Goal: Task Accomplishment & Management: Use online tool/utility

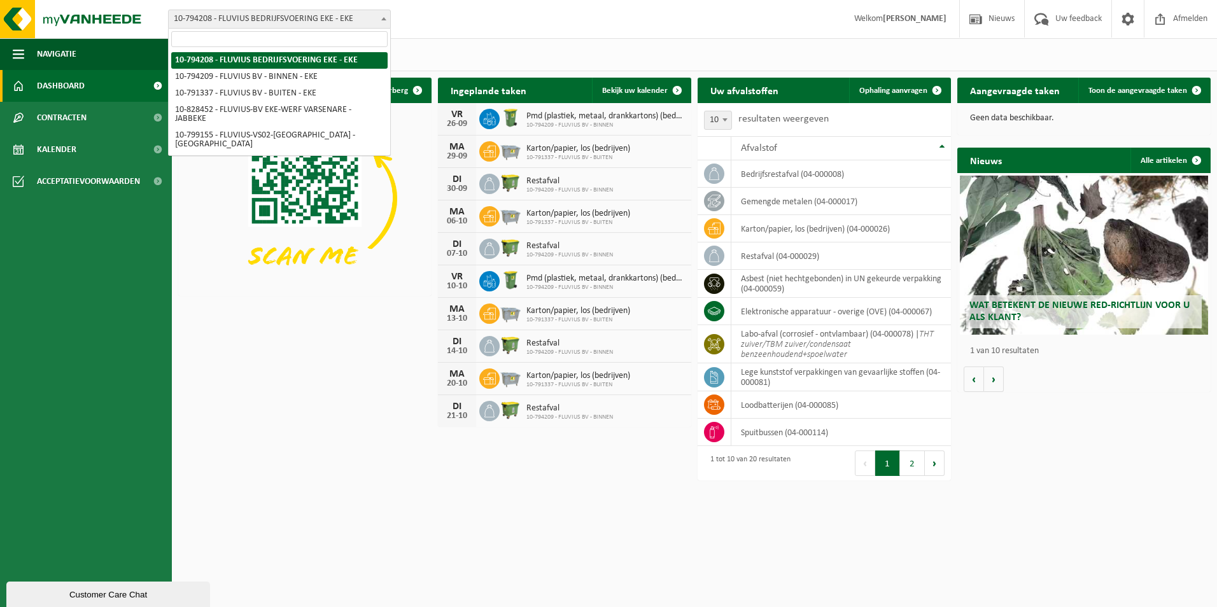
click at [383, 17] on b at bounding box center [383, 18] width 5 height 3
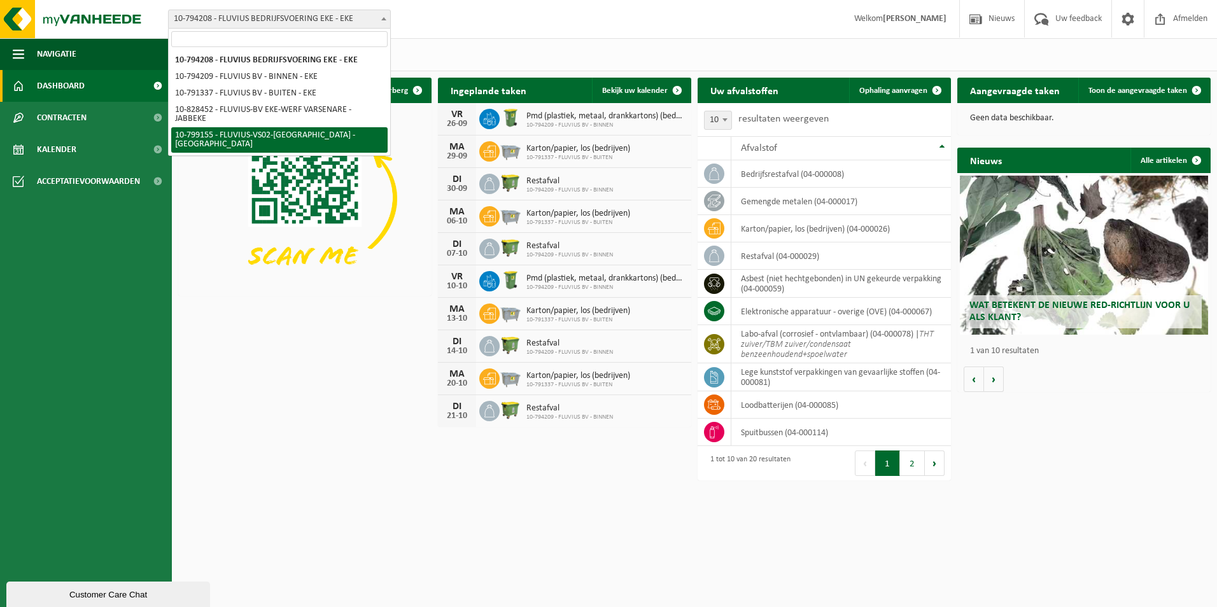
select select "33193"
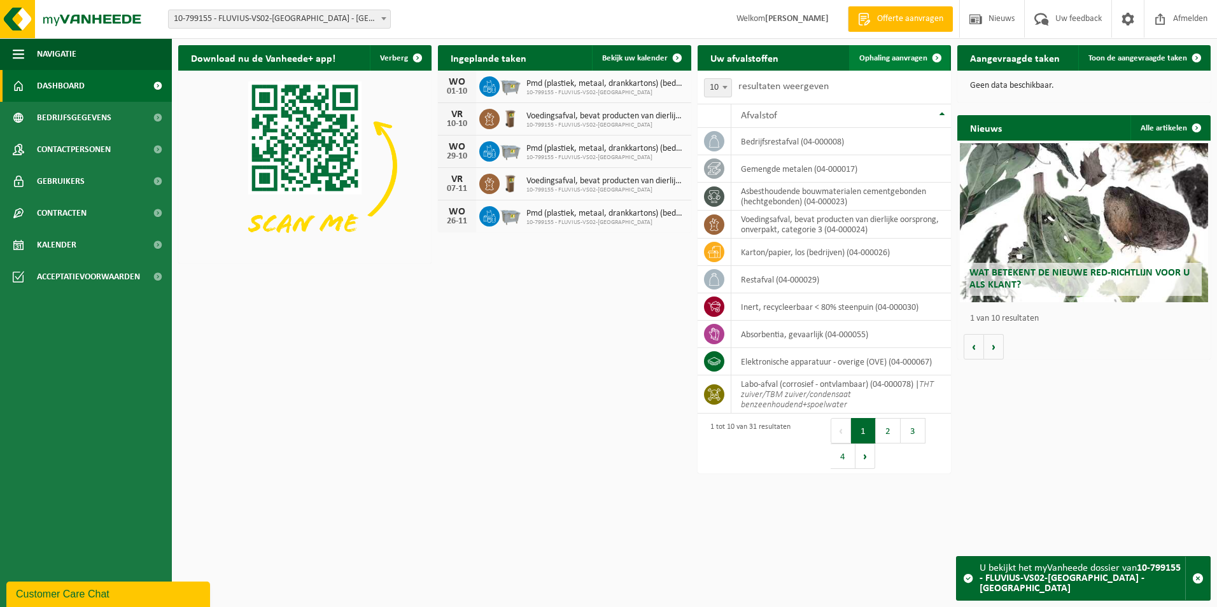
click at [888, 61] on span "Ophaling aanvragen" at bounding box center [893, 58] width 68 height 8
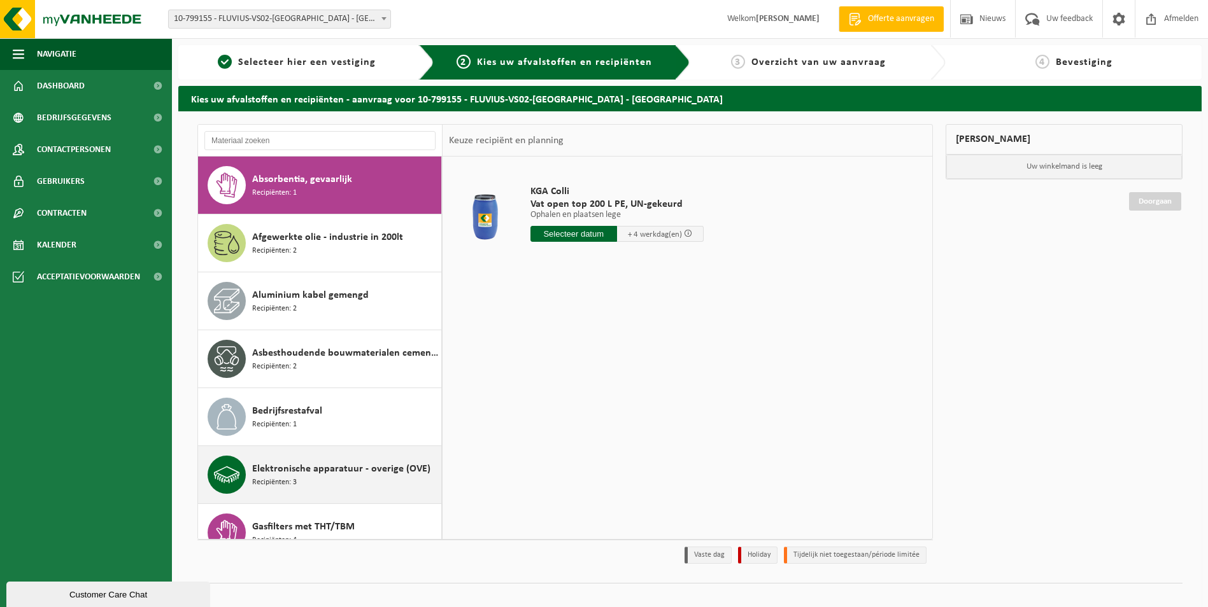
click at [311, 469] on span "Elektronische apparatuur - overige (OVE)" at bounding box center [341, 469] width 178 height 15
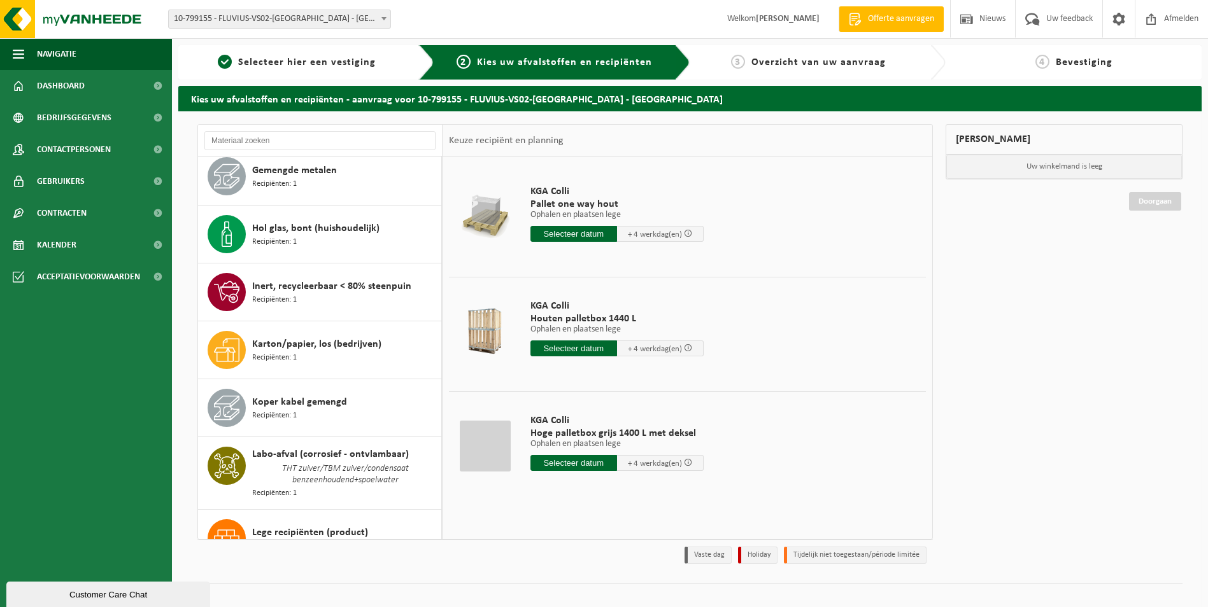
scroll to position [409, 0]
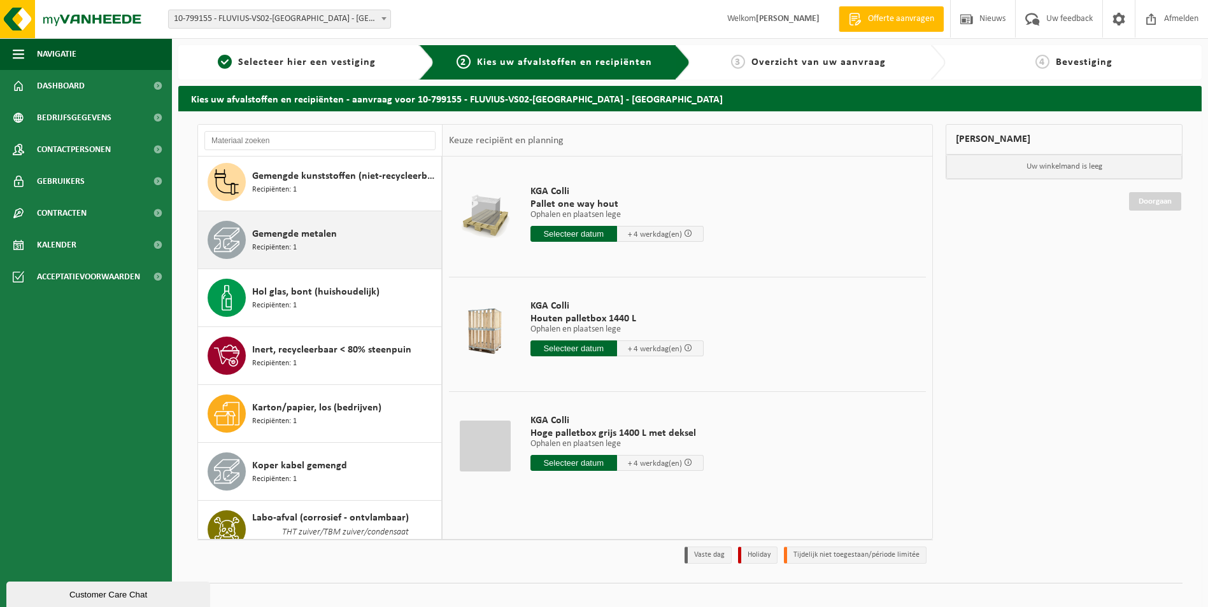
click at [313, 233] on span "Gemengde metalen" at bounding box center [294, 234] width 85 height 15
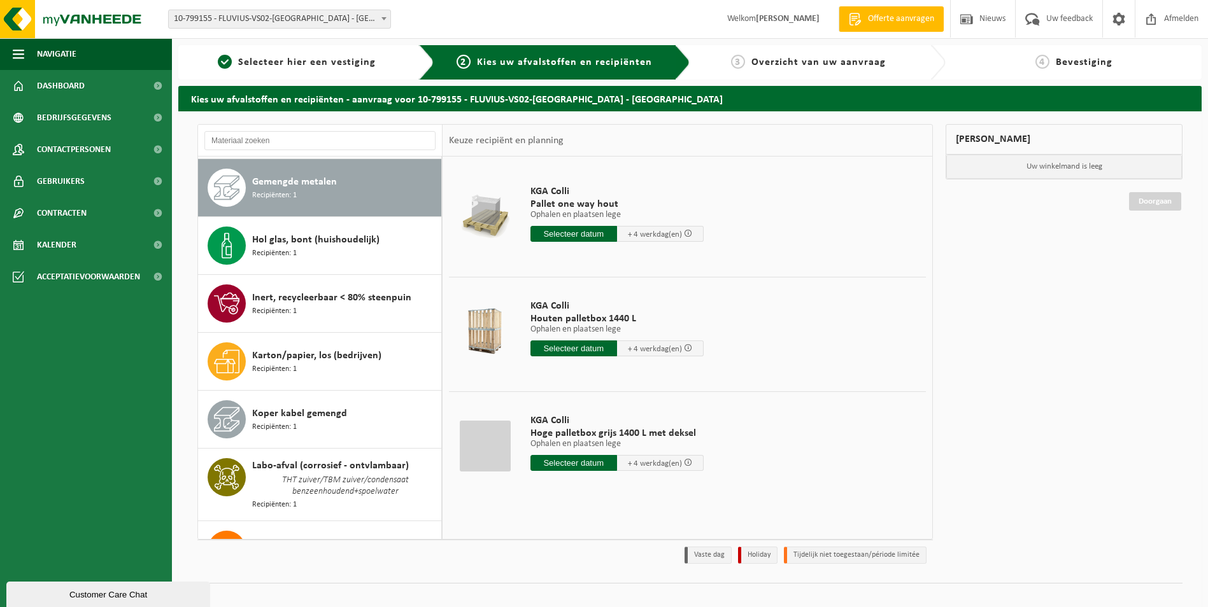
scroll to position [463, 0]
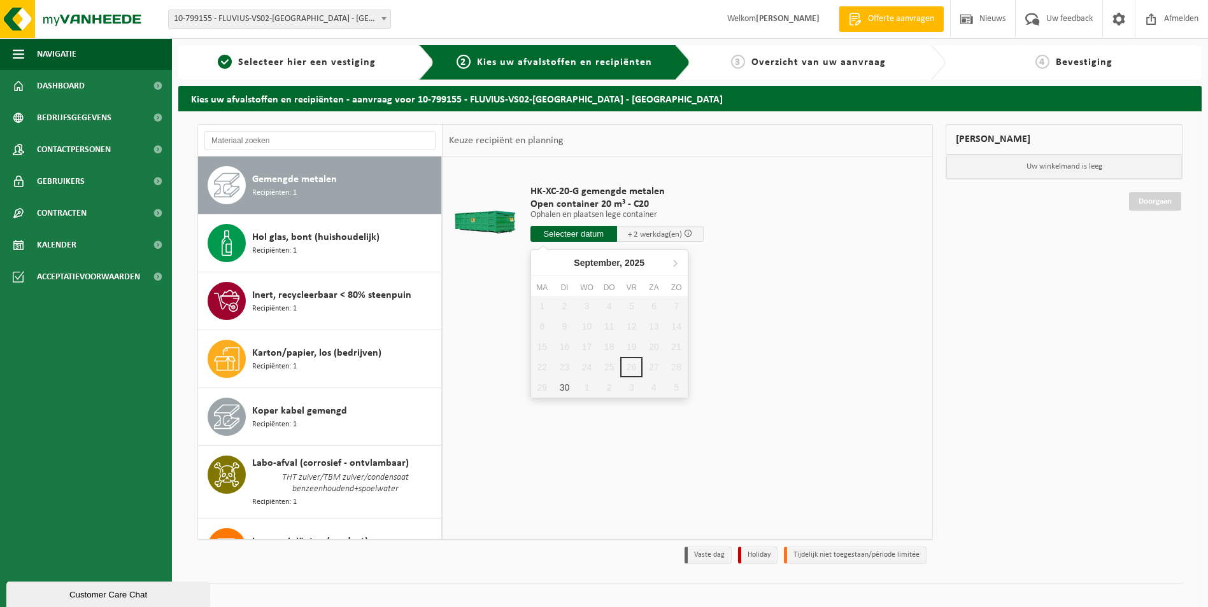
click at [574, 230] on input "text" at bounding box center [573, 234] width 87 height 16
click at [563, 386] on div "30" at bounding box center [564, 387] width 22 height 20
type input "Van 2025-09-30"
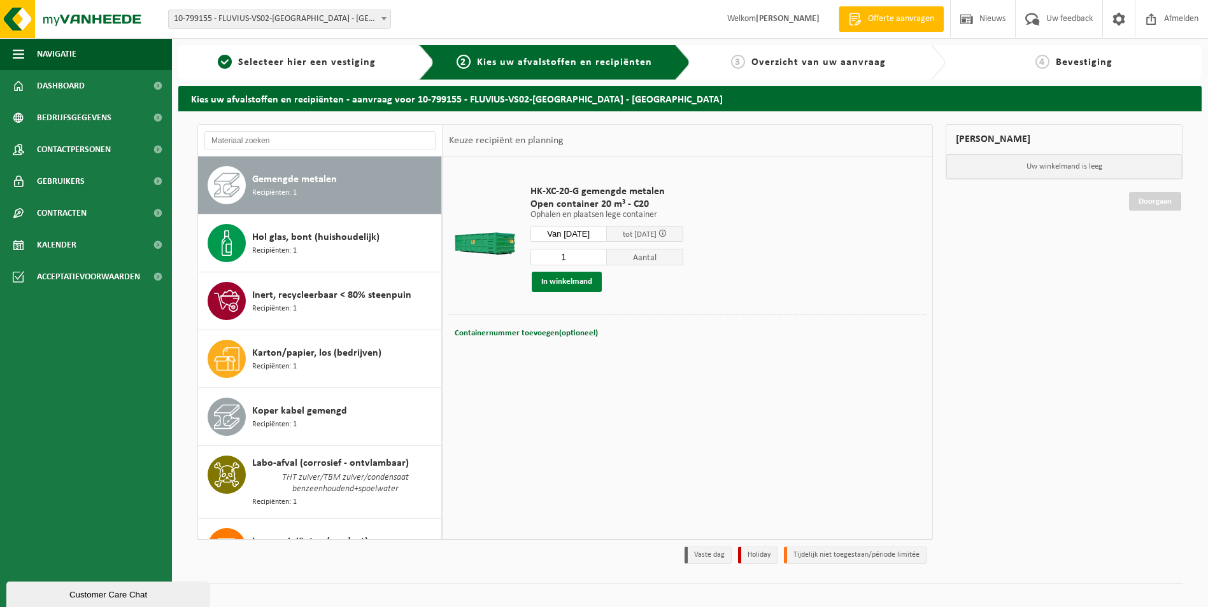
click at [570, 280] on button "In winkelmand" at bounding box center [567, 282] width 70 height 20
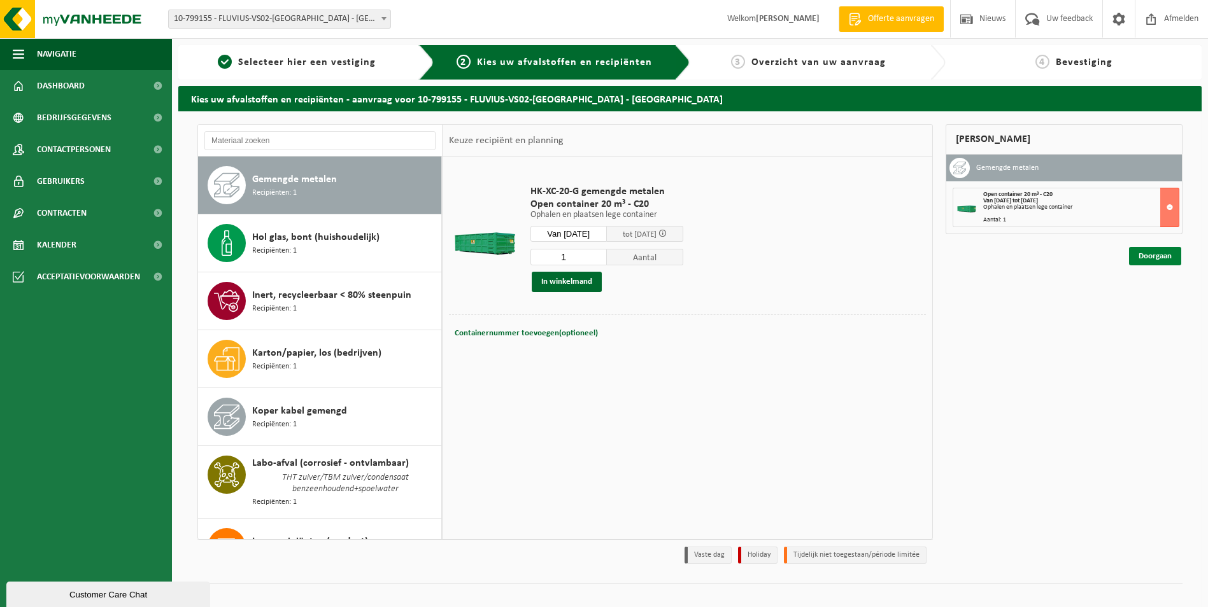
click at [1145, 257] on link "Doorgaan" at bounding box center [1155, 256] width 52 height 18
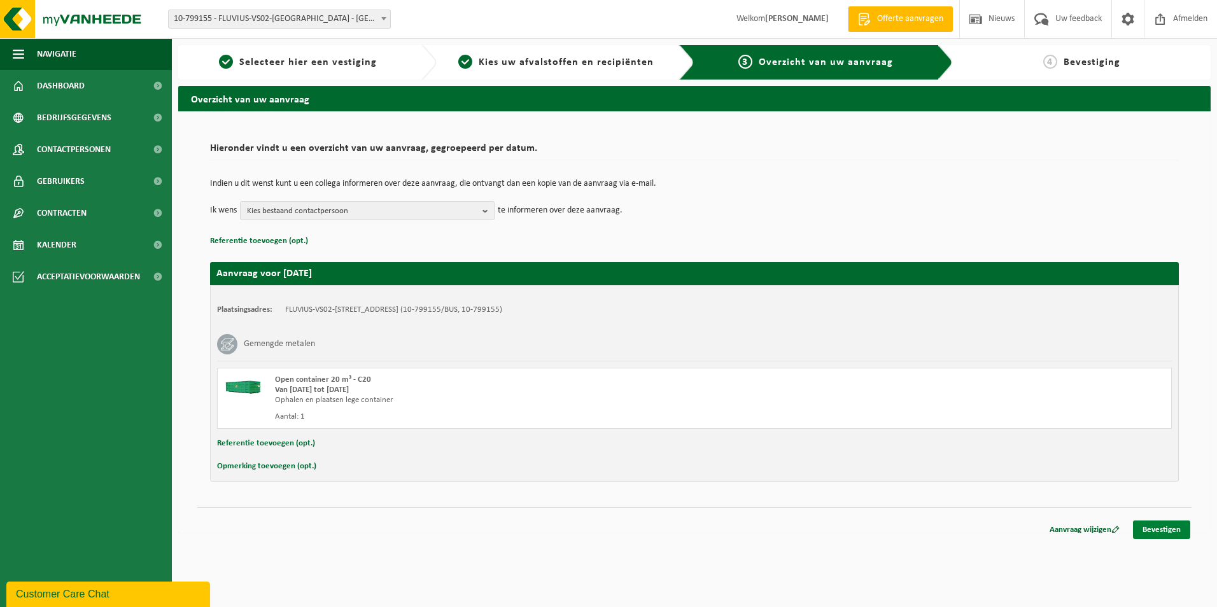
click at [1164, 528] on link "Bevestigen" at bounding box center [1161, 530] width 57 height 18
